Goal: Task Accomplishment & Management: Use online tool/utility

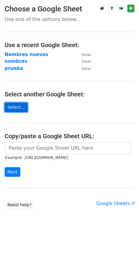
click at [17, 106] on link "Select..." at bounding box center [16, 107] width 23 height 10
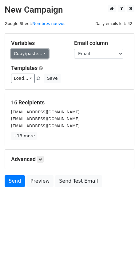
click at [32, 52] on link "Copy/paste..." at bounding box center [30, 54] width 38 height 10
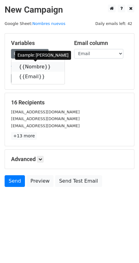
click at [25, 67] on link "{{Nombre}}" at bounding box center [37, 67] width 53 height 10
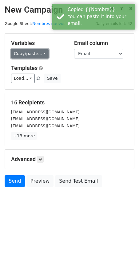
click at [32, 52] on link "Copy/paste..." at bounding box center [30, 54] width 38 height 10
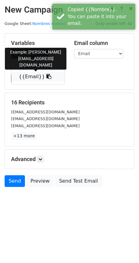
click at [35, 75] on link "{{Email}}" at bounding box center [37, 77] width 53 height 10
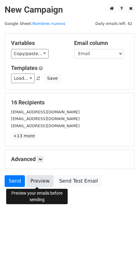
click at [41, 180] on link "Preview" at bounding box center [39, 181] width 27 height 12
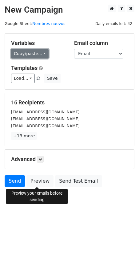
click at [27, 49] on link "Copy/paste..." at bounding box center [30, 54] width 38 height 10
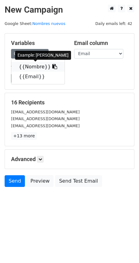
click at [37, 67] on link "{{Nombre}}" at bounding box center [37, 67] width 53 height 10
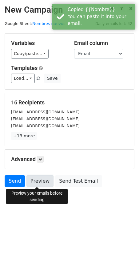
click at [42, 179] on link "Preview" at bounding box center [39, 181] width 27 height 12
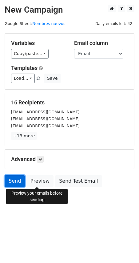
click at [14, 180] on link "Send" at bounding box center [15, 181] width 20 height 12
